Goal: Task Accomplishment & Management: Manage account settings

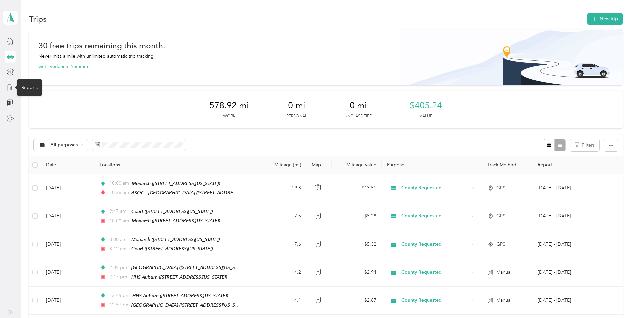
click at [10, 90] on icon at bounding box center [10, 87] width 7 height 7
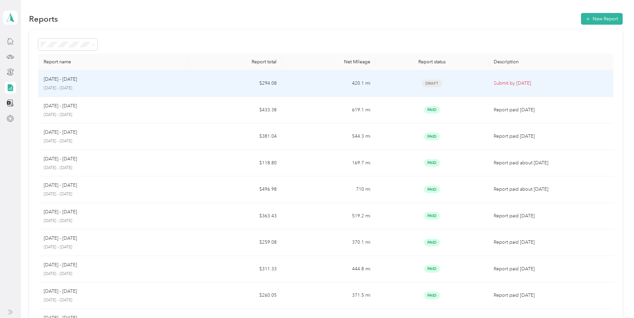
click at [216, 77] on td "$294.08" at bounding box center [235, 83] width 94 height 27
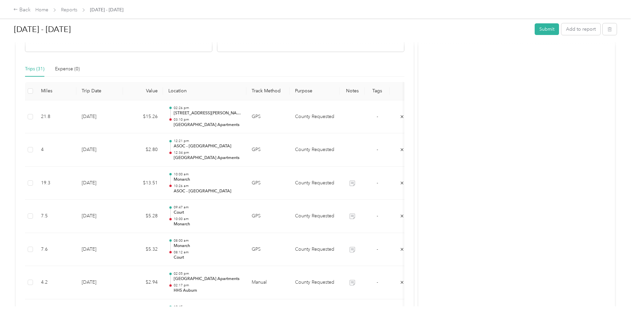
scroll to position [167, 0]
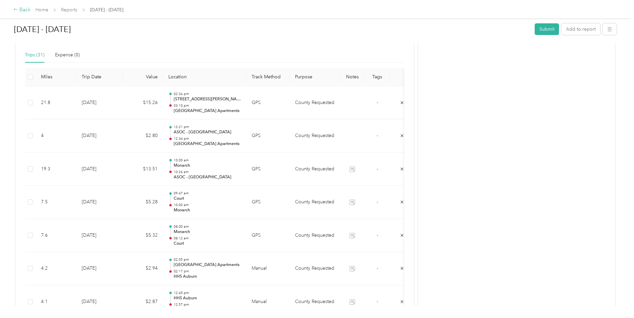
click at [26, 13] on div "Back" at bounding box center [21, 10] width 17 height 8
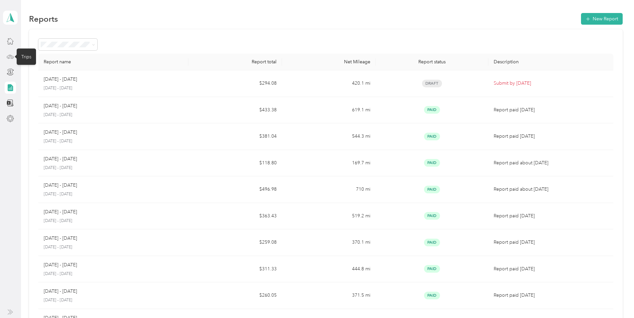
click at [13, 56] on icon at bounding box center [10, 56] width 7 height 3
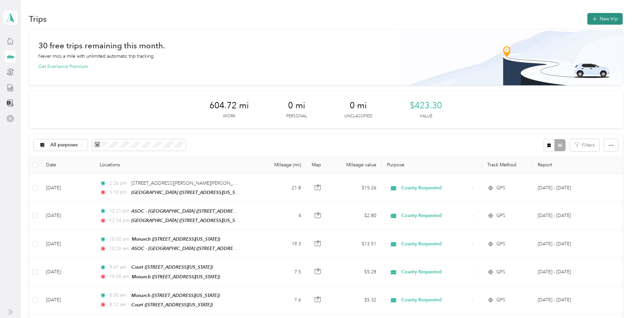
click at [606, 19] on button "New trip" at bounding box center [604, 19] width 35 height 12
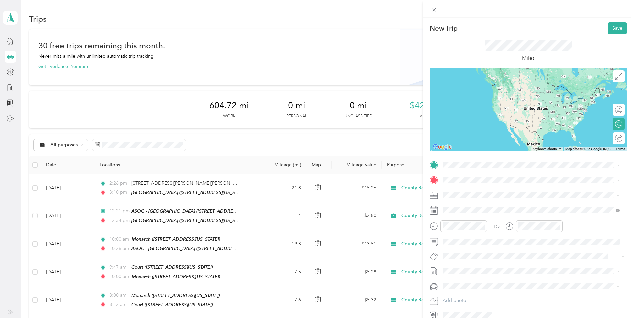
click at [512, 195] on div "TEAM [GEOGRAPHIC_DATA] Apartments" at bounding box center [504, 192] width 99 height 8
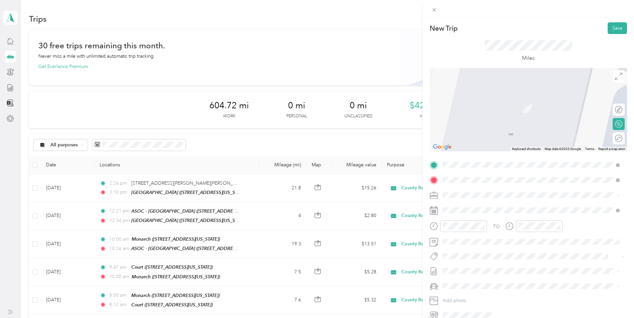
click at [490, 204] on span "[STREET_ADDRESS][PERSON_NAME][US_STATE]" at bounding box center [507, 204] width 104 height 6
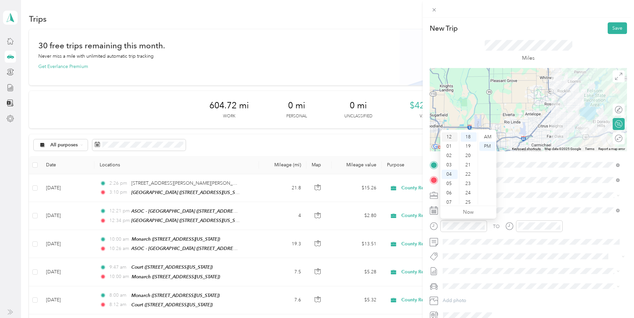
click at [448, 135] on div "12" at bounding box center [449, 136] width 16 height 9
click at [469, 162] on div "35" at bounding box center [468, 162] width 16 height 9
click at [489, 150] on div "PM" at bounding box center [487, 146] width 16 height 9
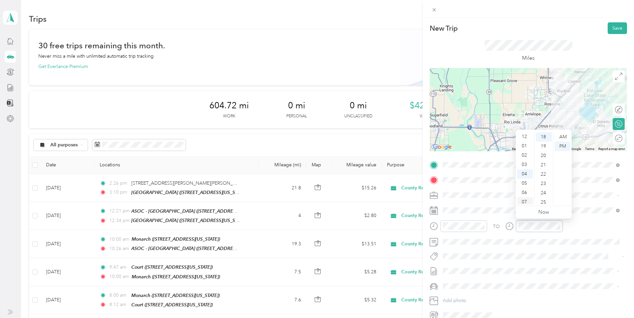
scroll to position [0, 0]
click at [521, 149] on div "01" at bounding box center [525, 146] width 16 height 9
click at [543, 157] on div "20" at bounding box center [544, 155] width 16 height 9
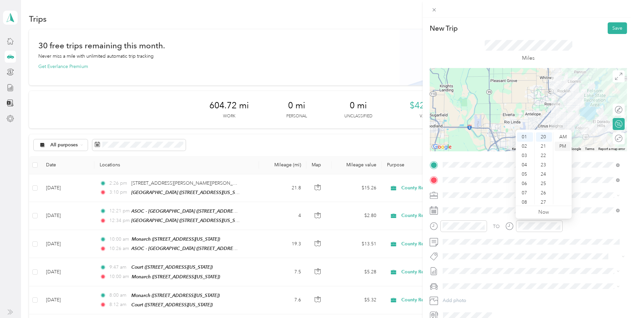
click at [563, 143] on div "PM" at bounding box center [562, 146] width 16 height 9
click at [610, 29] on button "Save" at bounding box center [616, 28] width 19 height 12
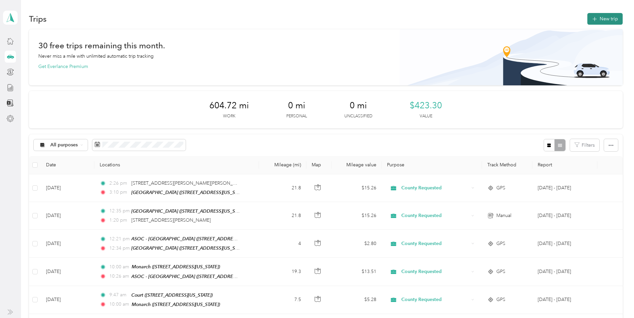
click at [601, 18] on button "New trip" at bounding box center [604, 19] width 35 height 12
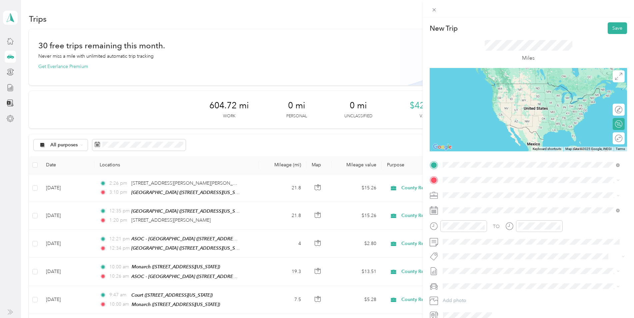
click at [492, 194] on strong "[GEOGRAPHIC_DATA] Apartments" at bounding box center [516, 192] width 76 height 6
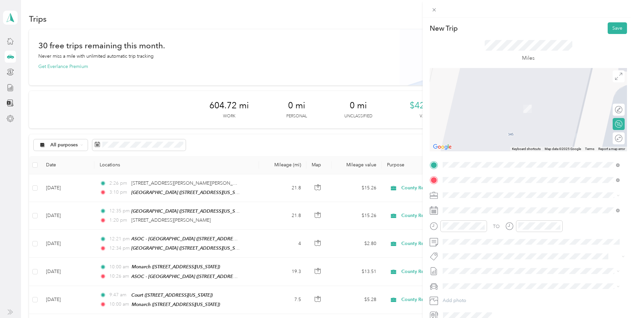
click at [464, 212] on span "[STREET_ADDRESS][US_STATE]" at bounding box center [488, 214] width 67 height 6
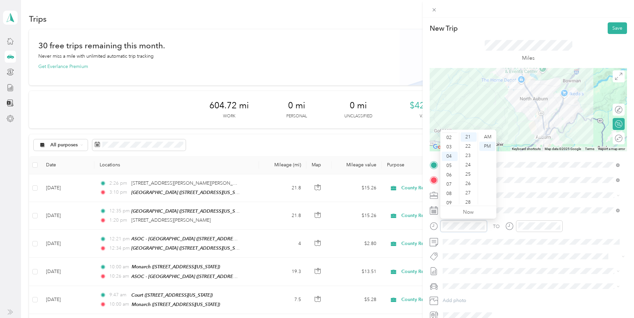
scroll to position [0, 0]
click at [449, 163] on div "03" at bounding box center [449, 164] width 16 height 9
click at [467, 133] on div "10" at bounding box center [468, 134] width 16 height 9
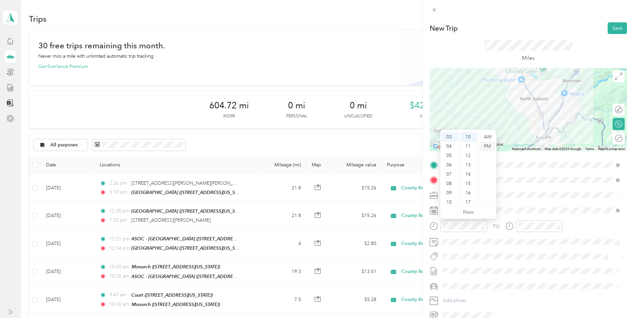
click at [489, 147] on div "PM" at bounding box center [487, 146] width 16 height 9
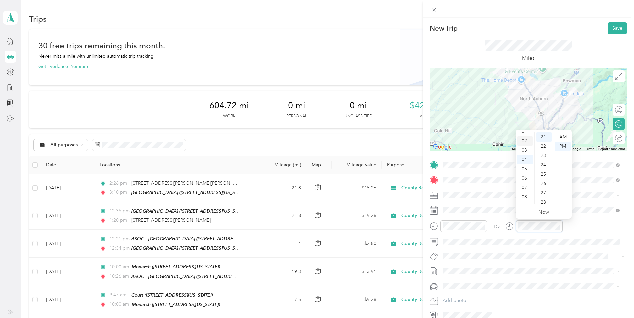
scroll to position [4, 0]
click at [523, 158] on div "03" at bounding box center [525, 160] width 16 height 9
click at [540, 177] on div "25" at bounding box center [544, 174] width 16 height 9
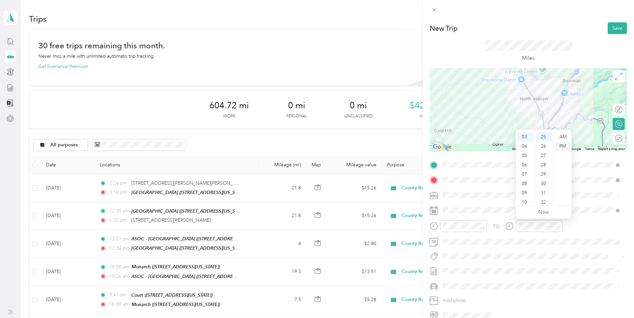
click at [564, 143] on div "PM" at bounding box center [562, 146] width 16 height 9
click at [614, 25] on button "Save" at bounding box center [616, 28] width 19 height 12
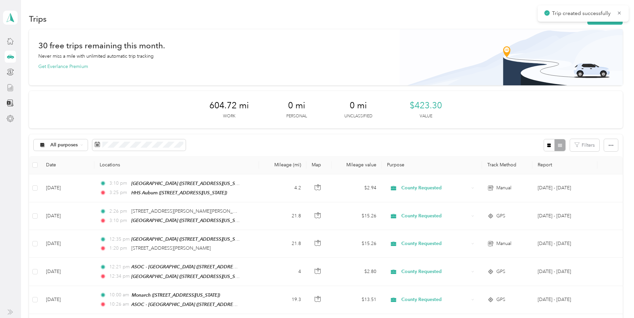
click at [11, 85] on icon at bounding box center [10, 87] width 7 height 7
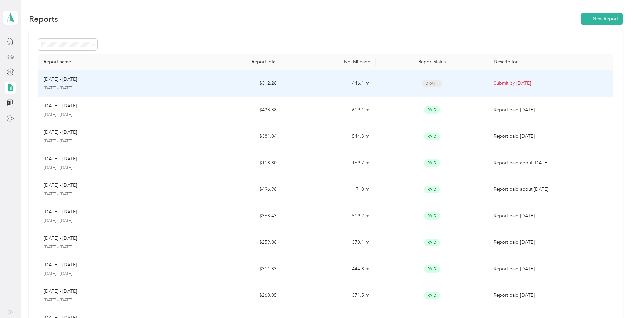
click at [176, 80] on div "[DATE] - [DATE]" at bounding box center [113, 79] width 139 height 7
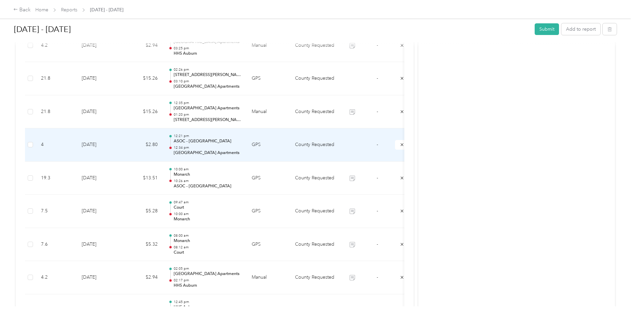
scroll to position [233, 0]
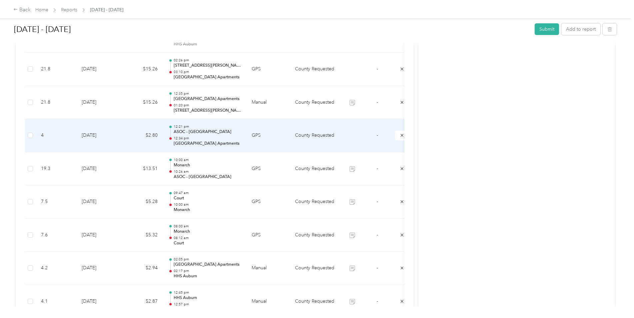
click at [282, 136] on td "GPS" at bounding box center [267, 135] width 43 height 33
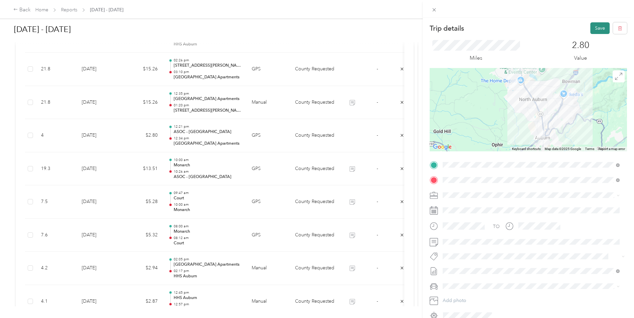
click at [598, 30] on button "Save" at bounding box center [599, 28] width 19 height 12
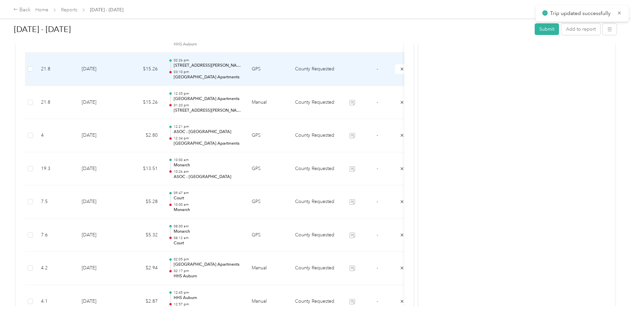
scroll to position [133, 0]
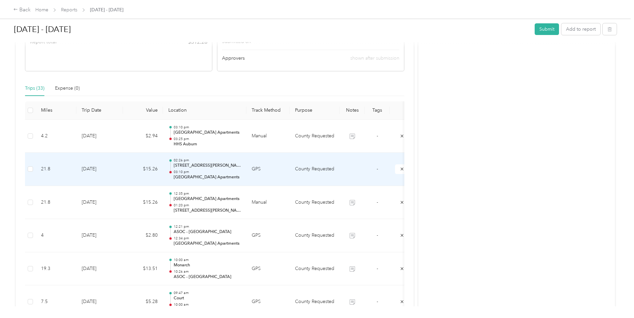
click at [340, 163] on td at bounding box center [351, 169] width 25 height 33
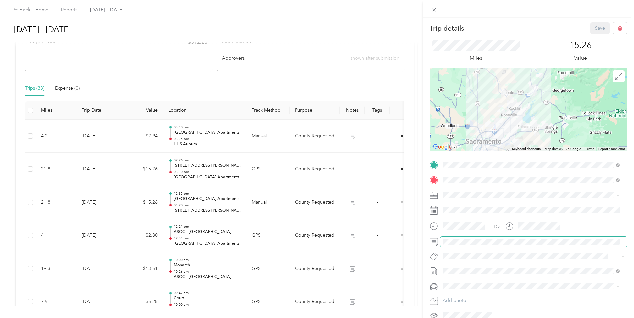
click at [482, 245] on span at bounding box center [533, 242] width 187 height 11
click at [595, 27] on button "Save" at bounding box center [599, 28] width 19 height 12
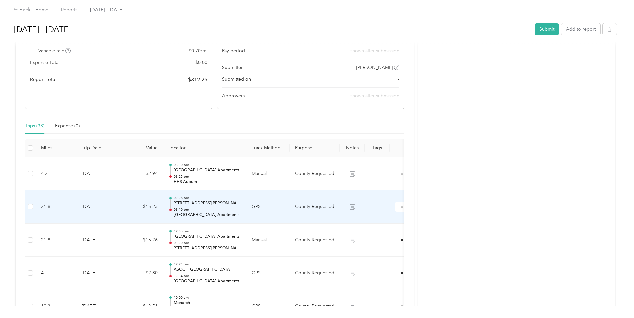
scroll to position [0, 0]
